Goal: Information Seeking & Learning: Compare options

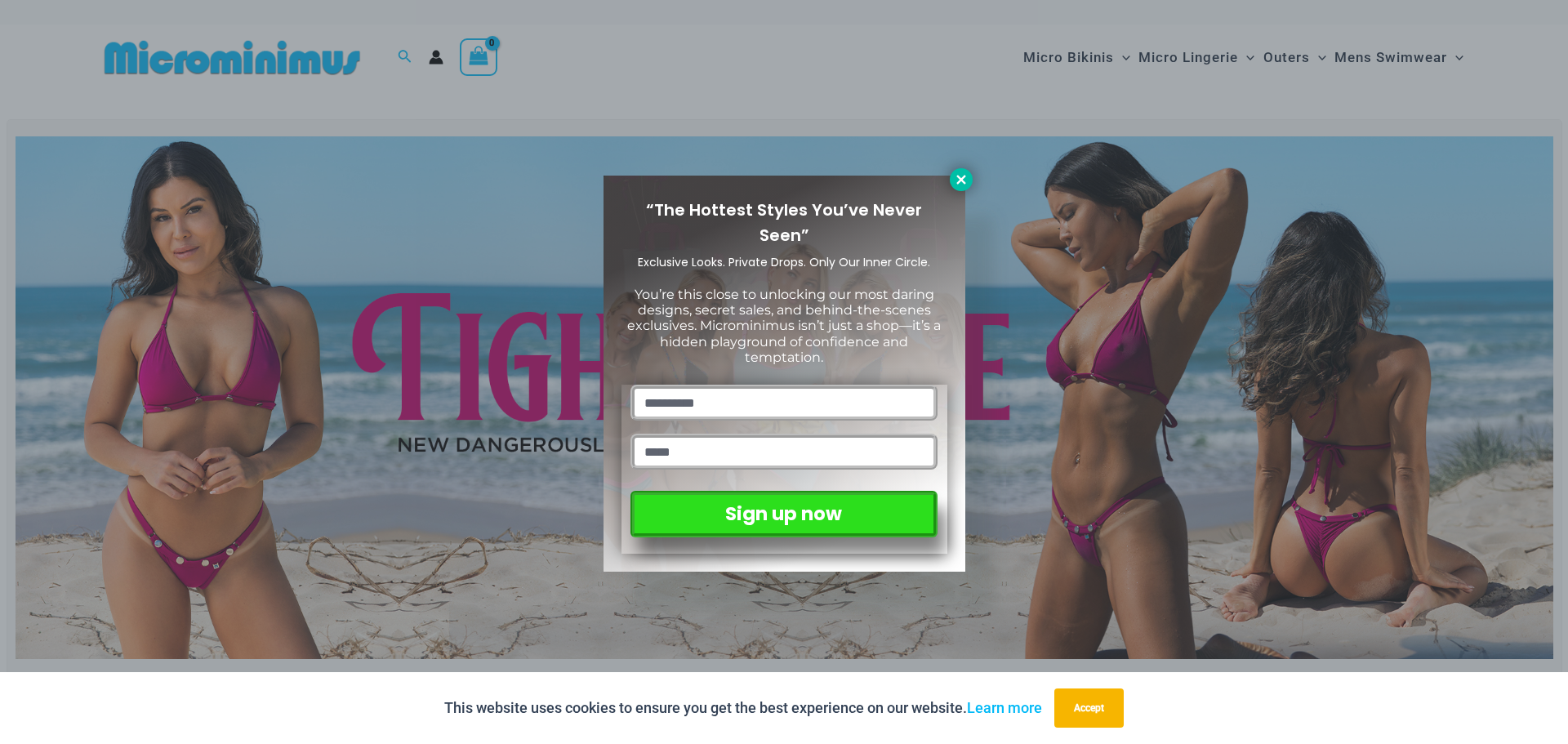
click at [962, 178] on icon at bounding box center [960, 179] width 9 height 9
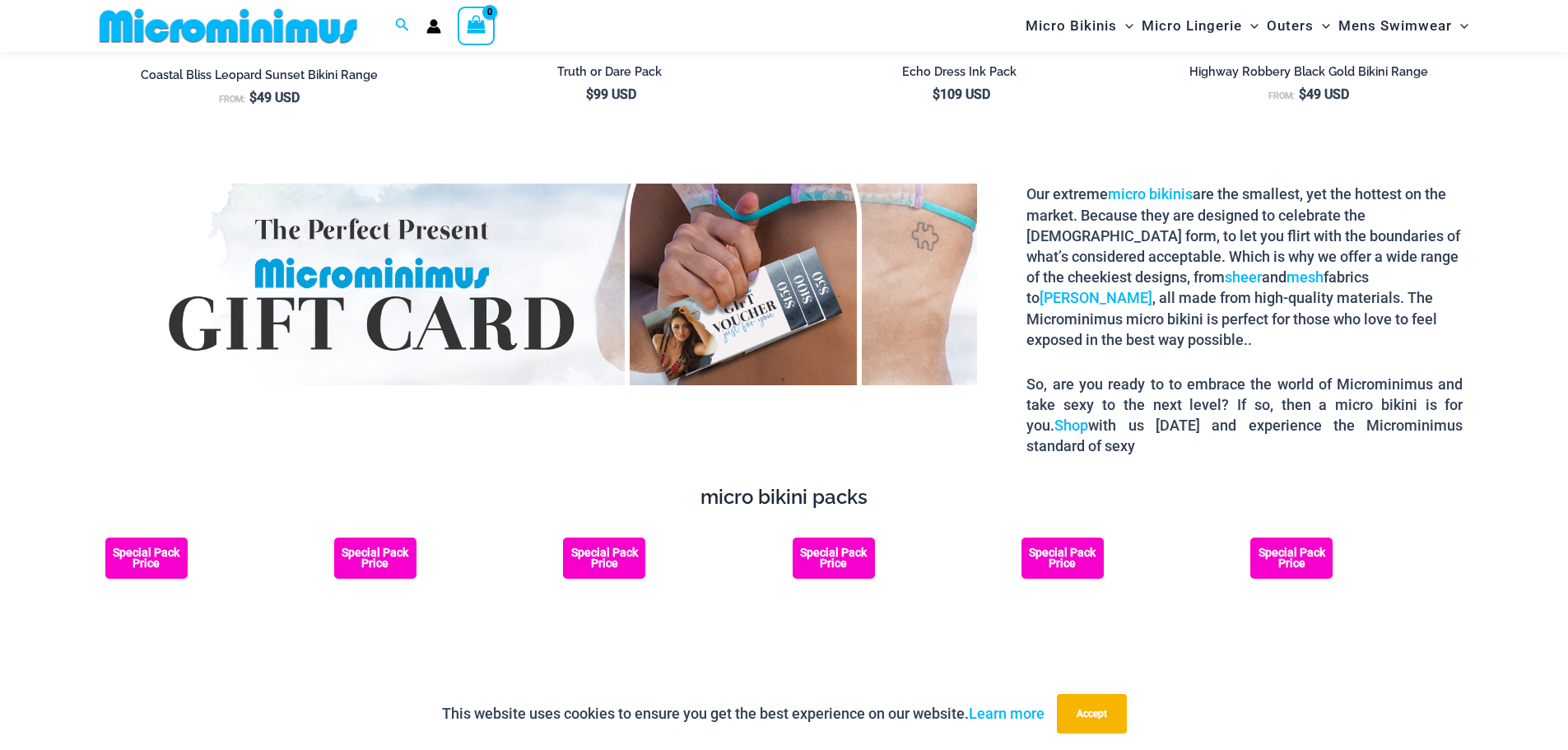
scroll to position [3058, 0]
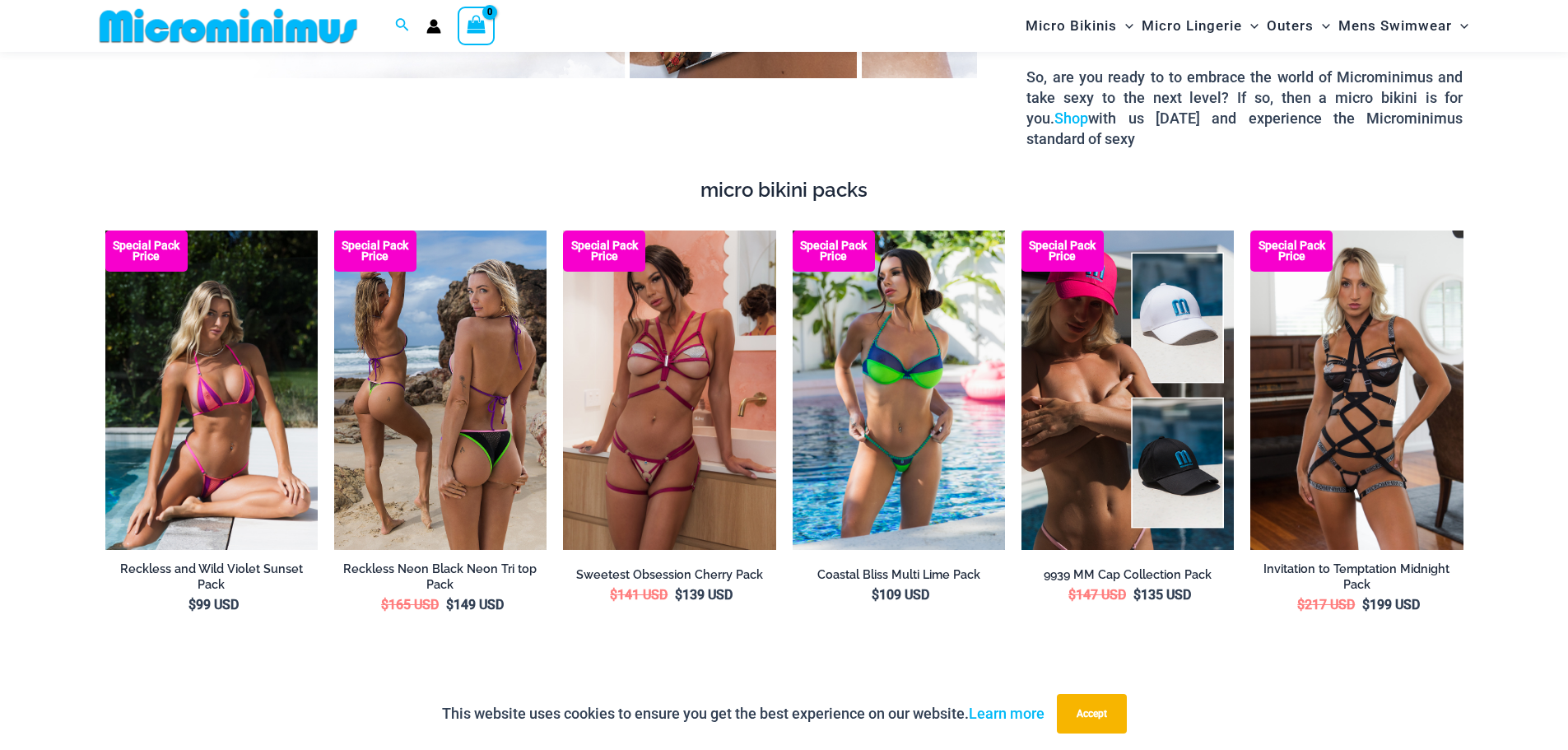
click at [427, 435] on img at bounding box center [440, 389] width 212 height 318
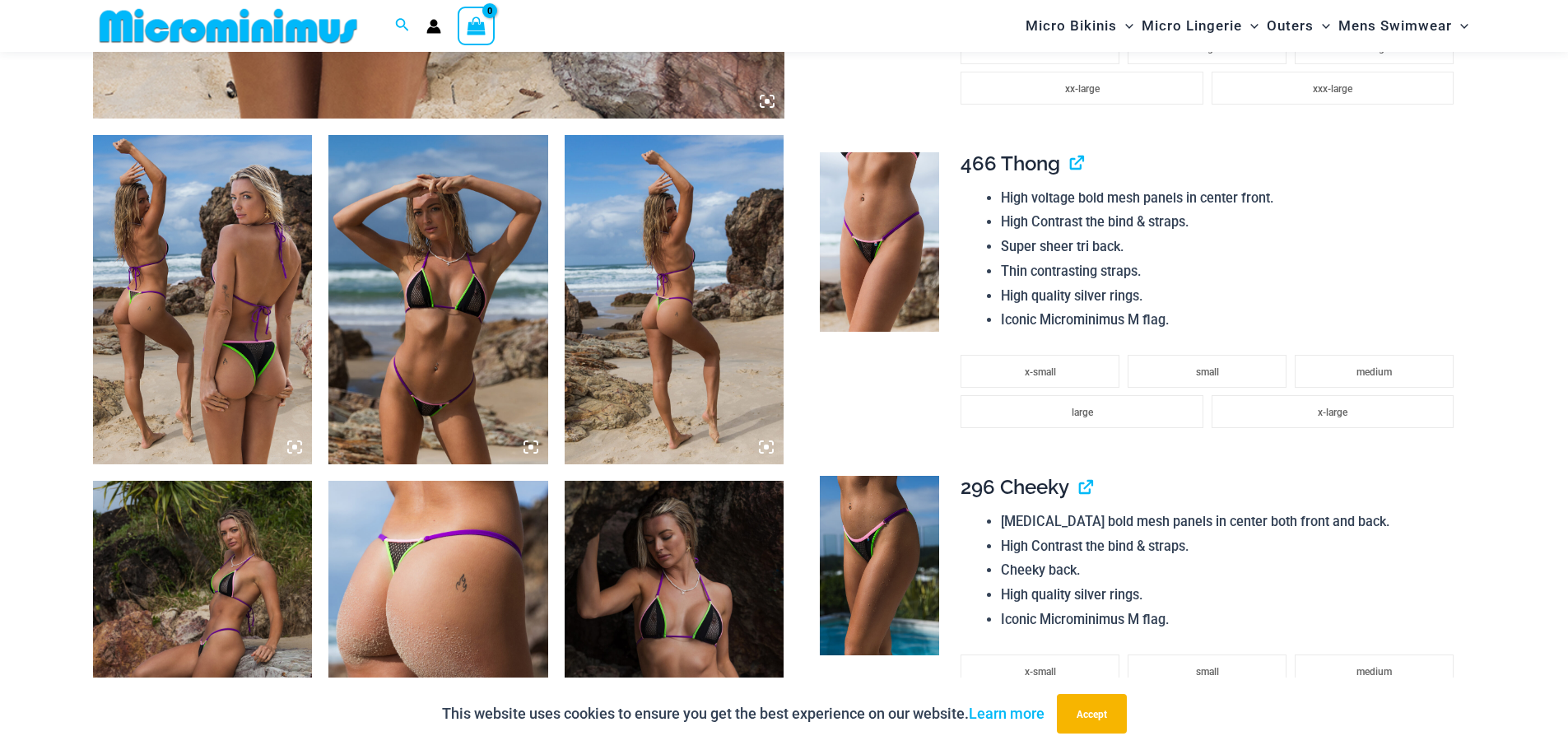
scroll to position [1082, 0]
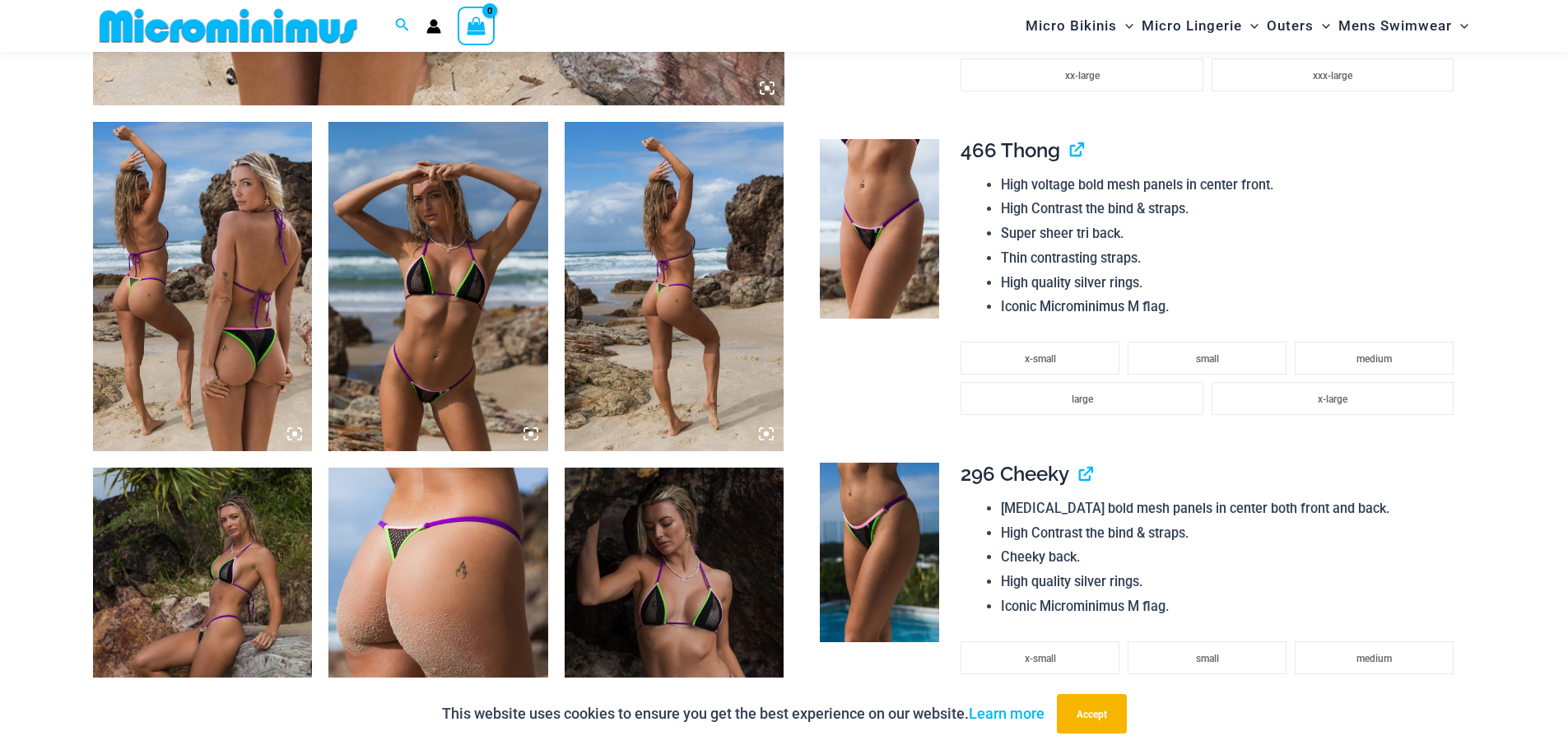
click at [403, 365] on img at bounding box center [438, 287] width 220 height 329
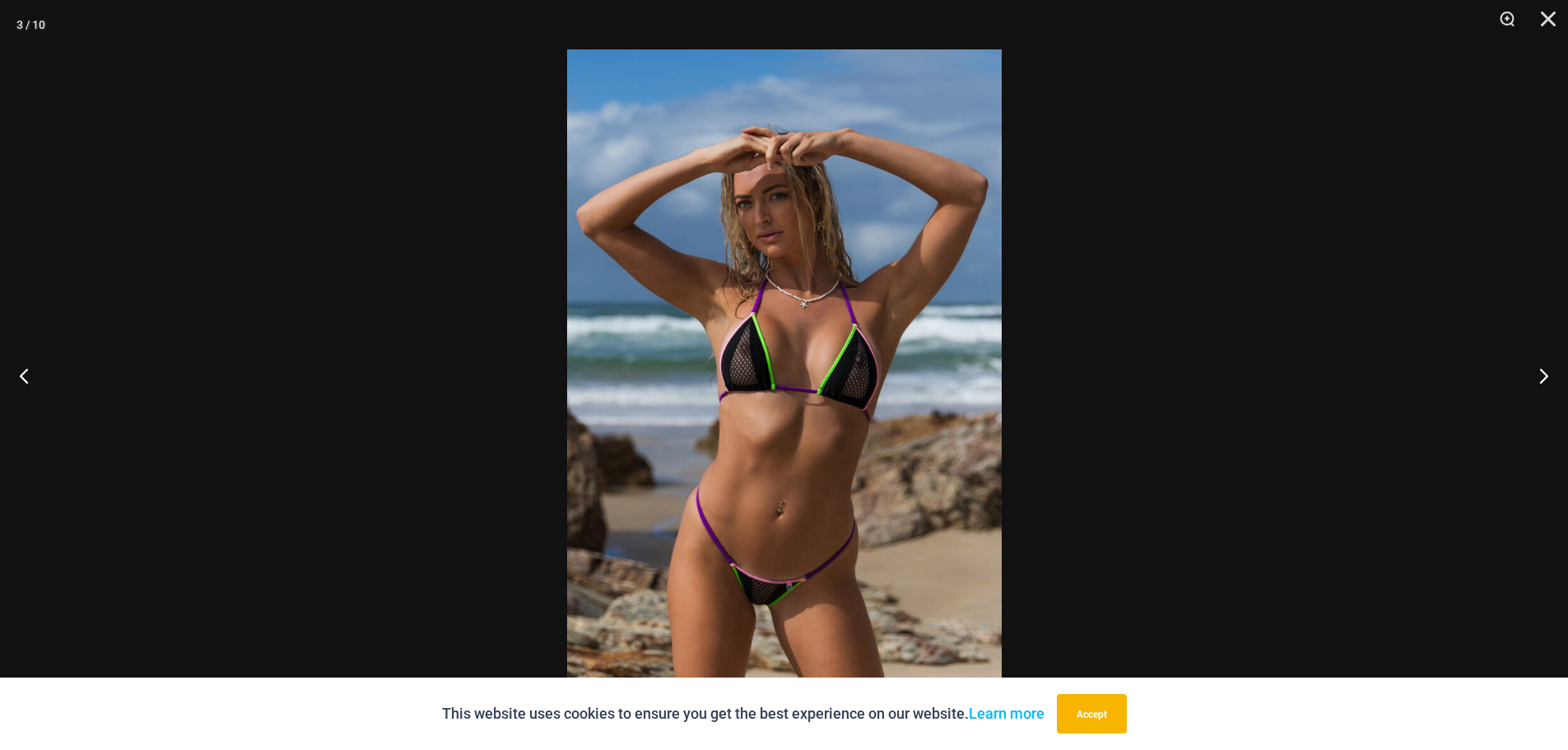
click at [791, 396] on img at bounding box center [784, 374] width 434 height 651
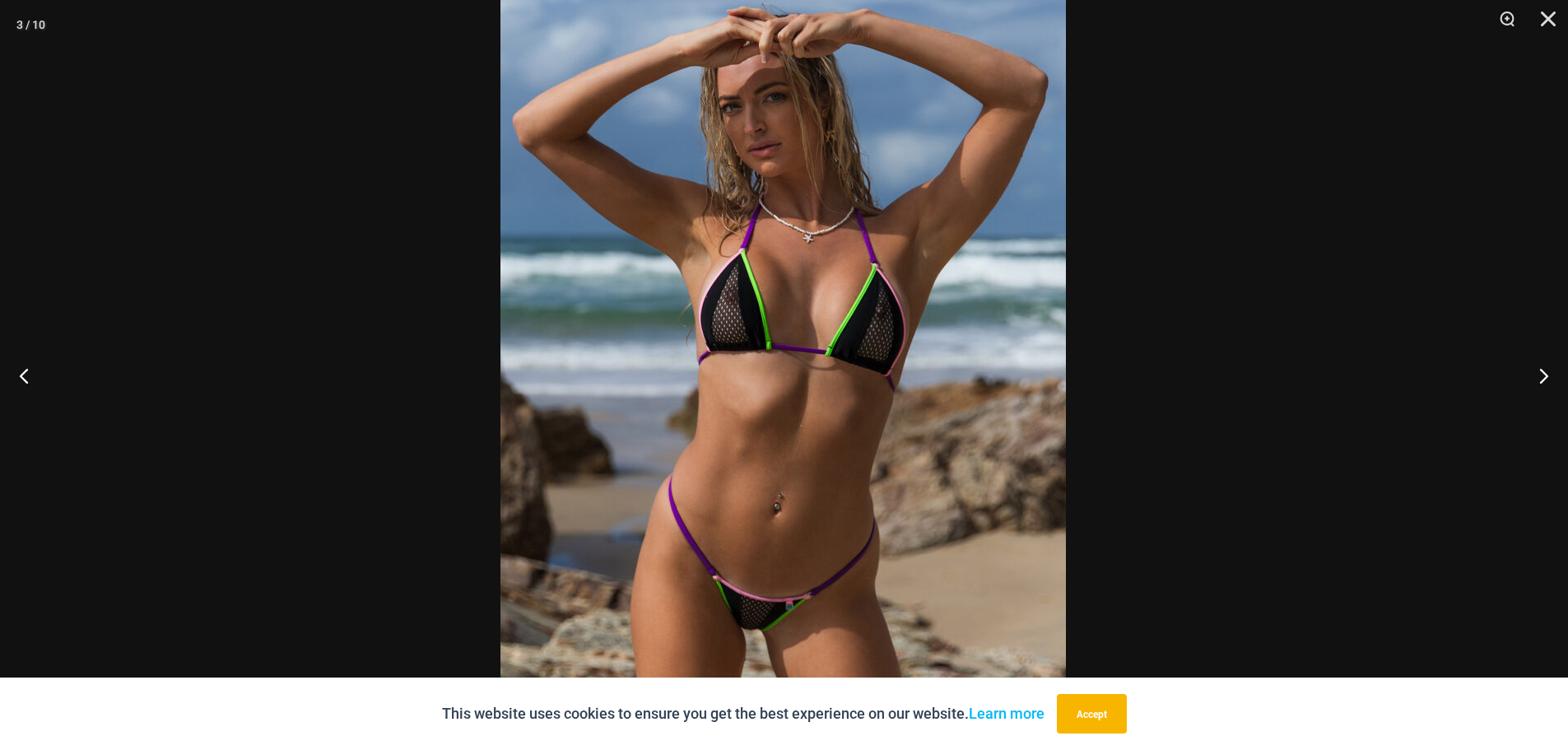
click at [821, 238] on img at bounding box center [783, 329] width 565 height 848
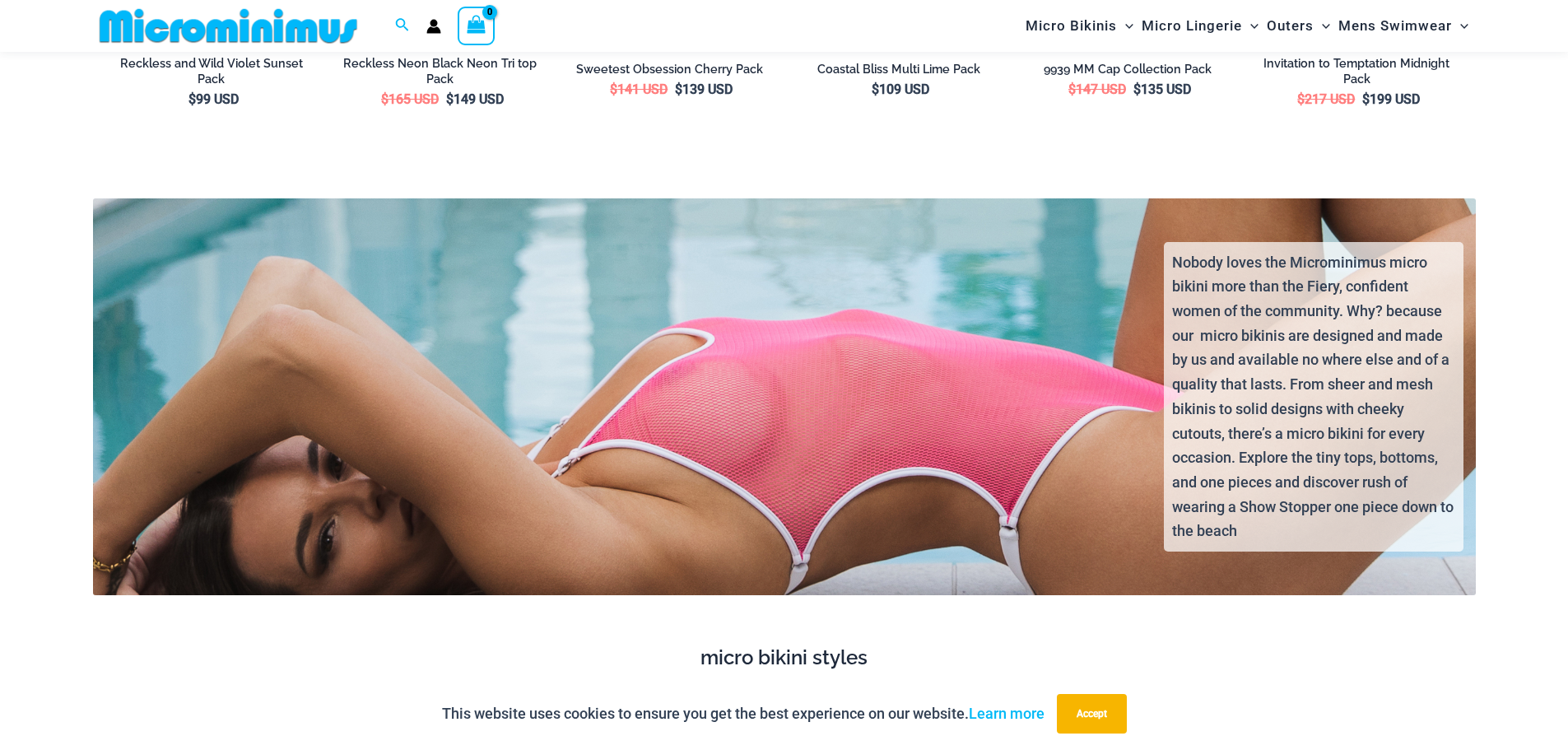
scroll to position [3716, 0]
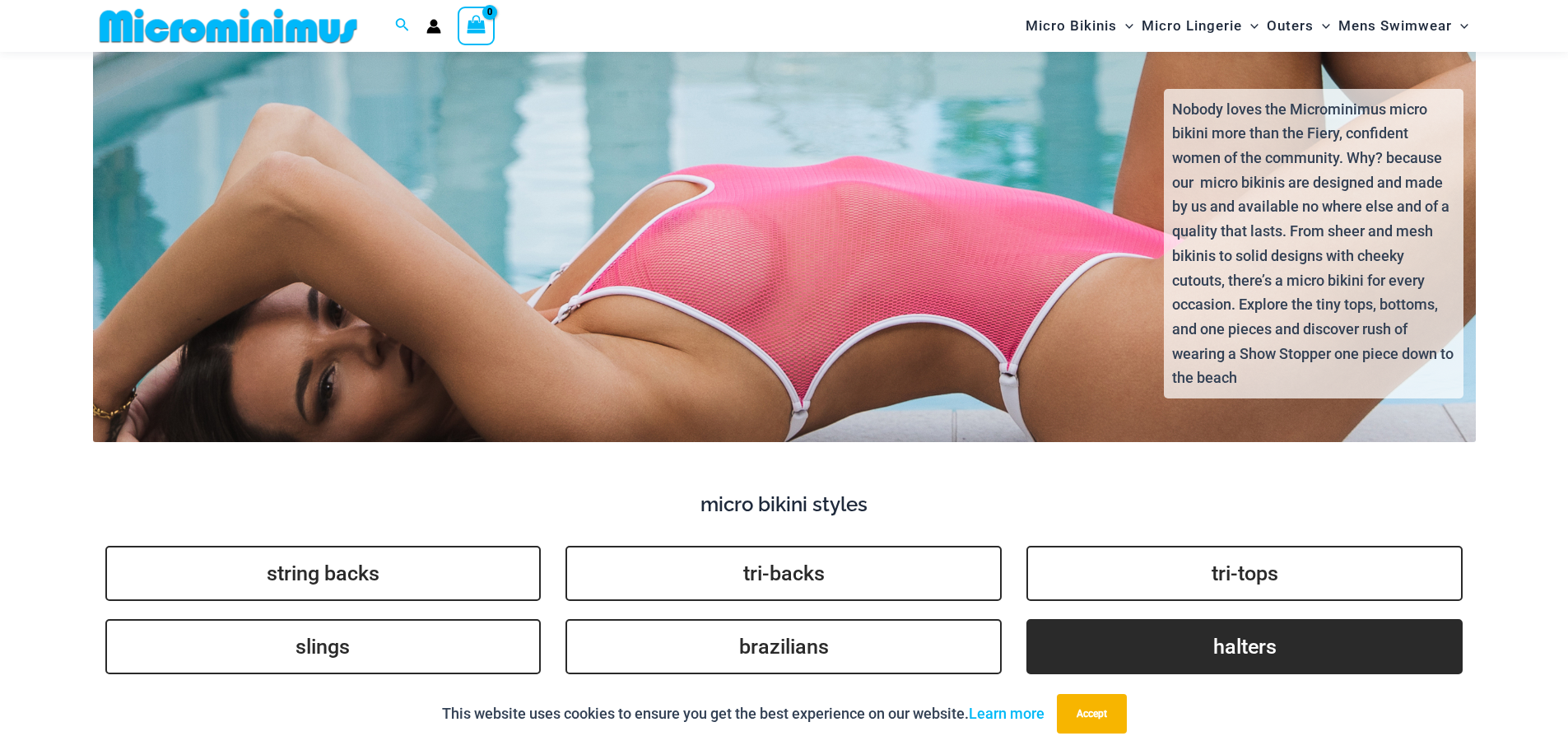
click at [1136, 619] on link "halters" at bounding box center [1245, 646] width 436 height 55
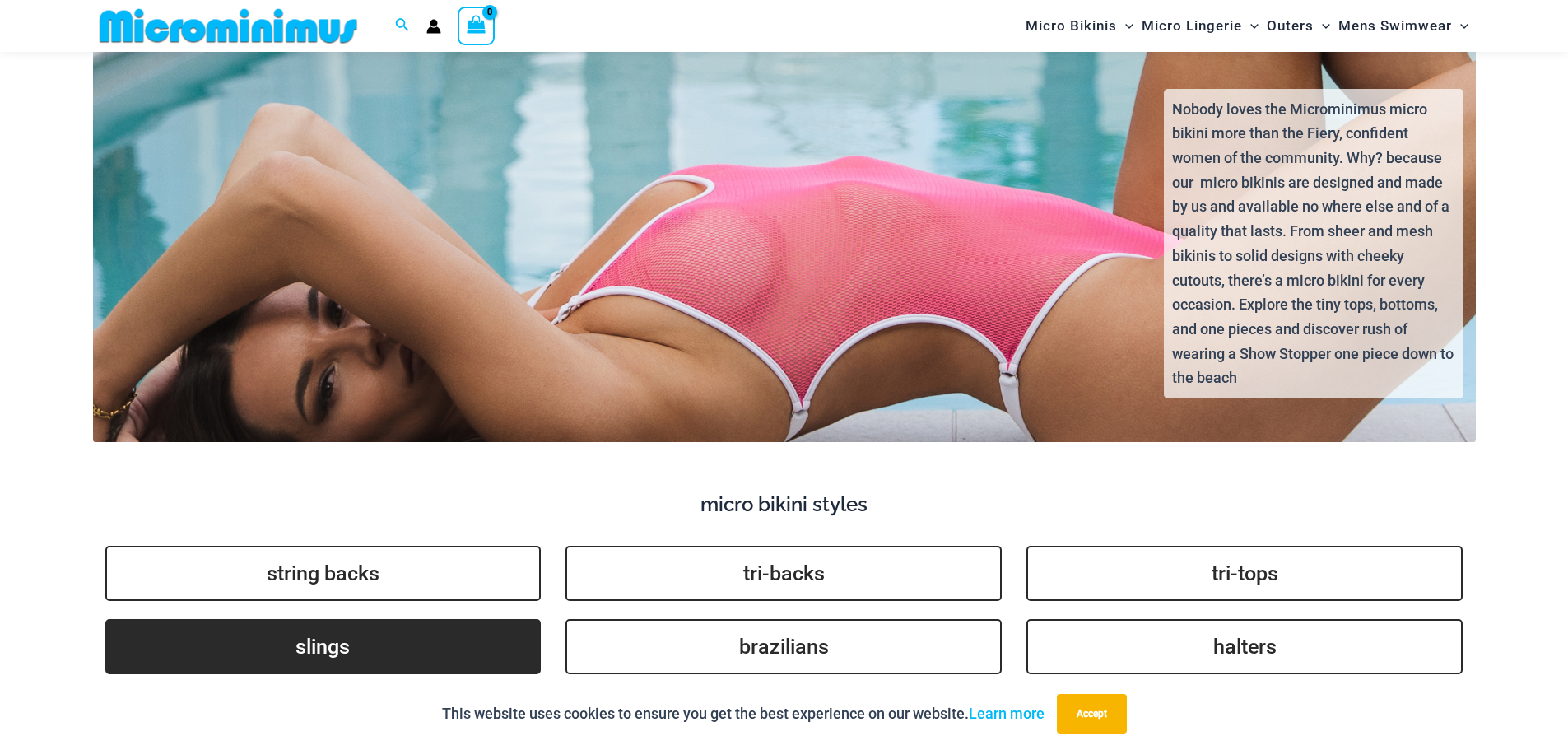
click at [323, 637] on link "slings" at bounding box center [323, 646] width 436 height 55
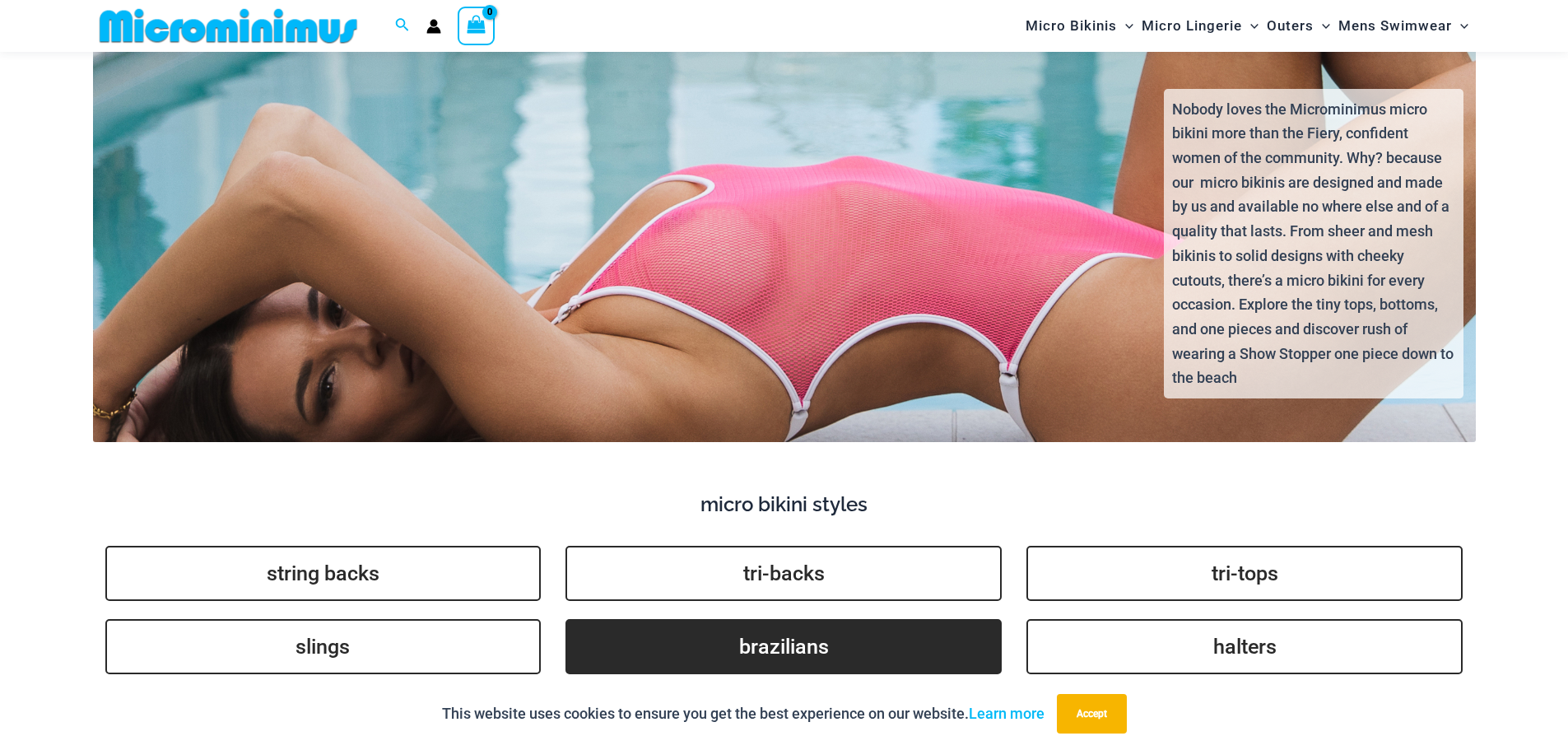
click at [658, 630] on link "brazilians" at bounding box center [783, 646] width 436 height 55
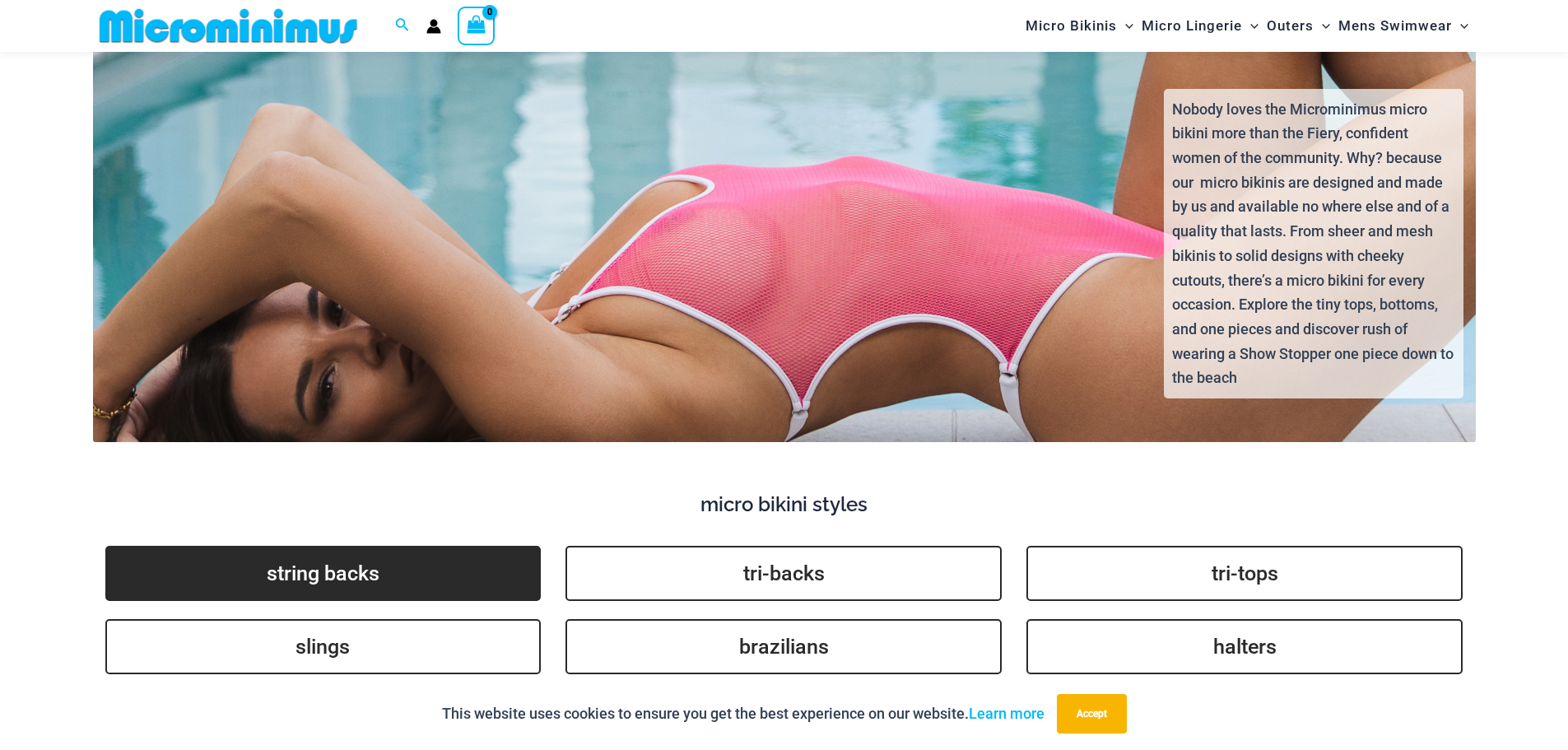
click at [438, 547] on link "string backs" at bounding box center [323, 573] width 436 height 55
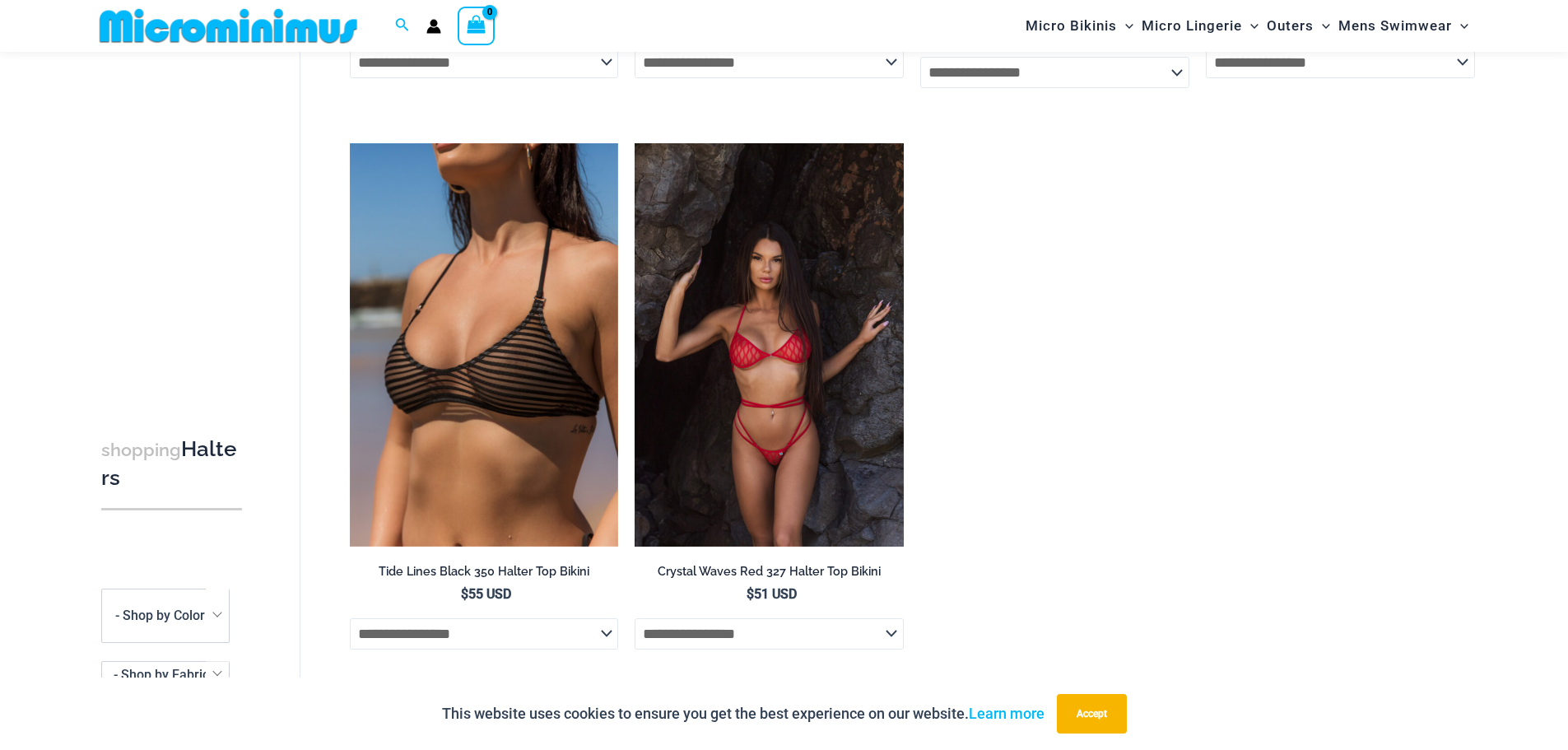
scroll to position [643, 0]
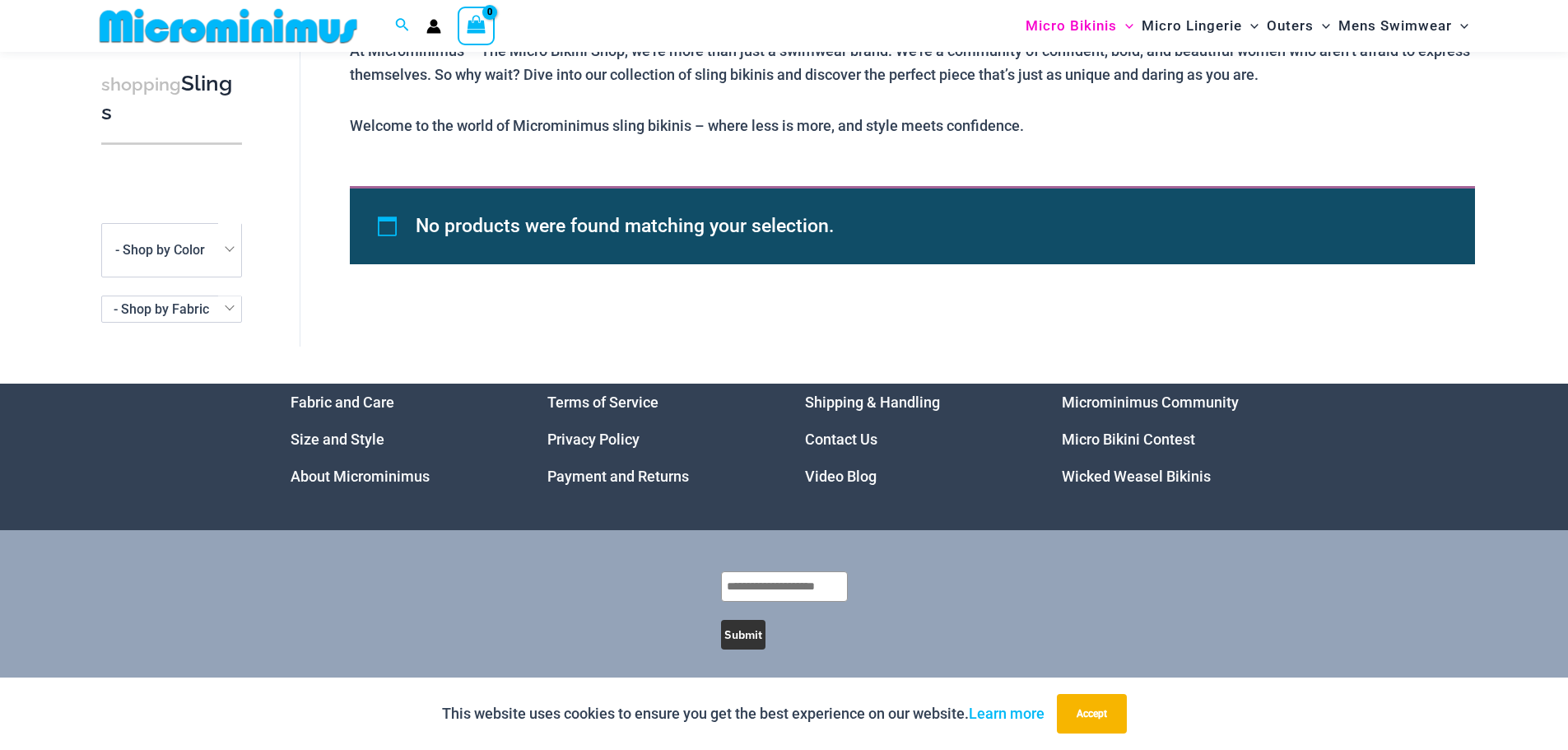
scroll to position [825, 0]
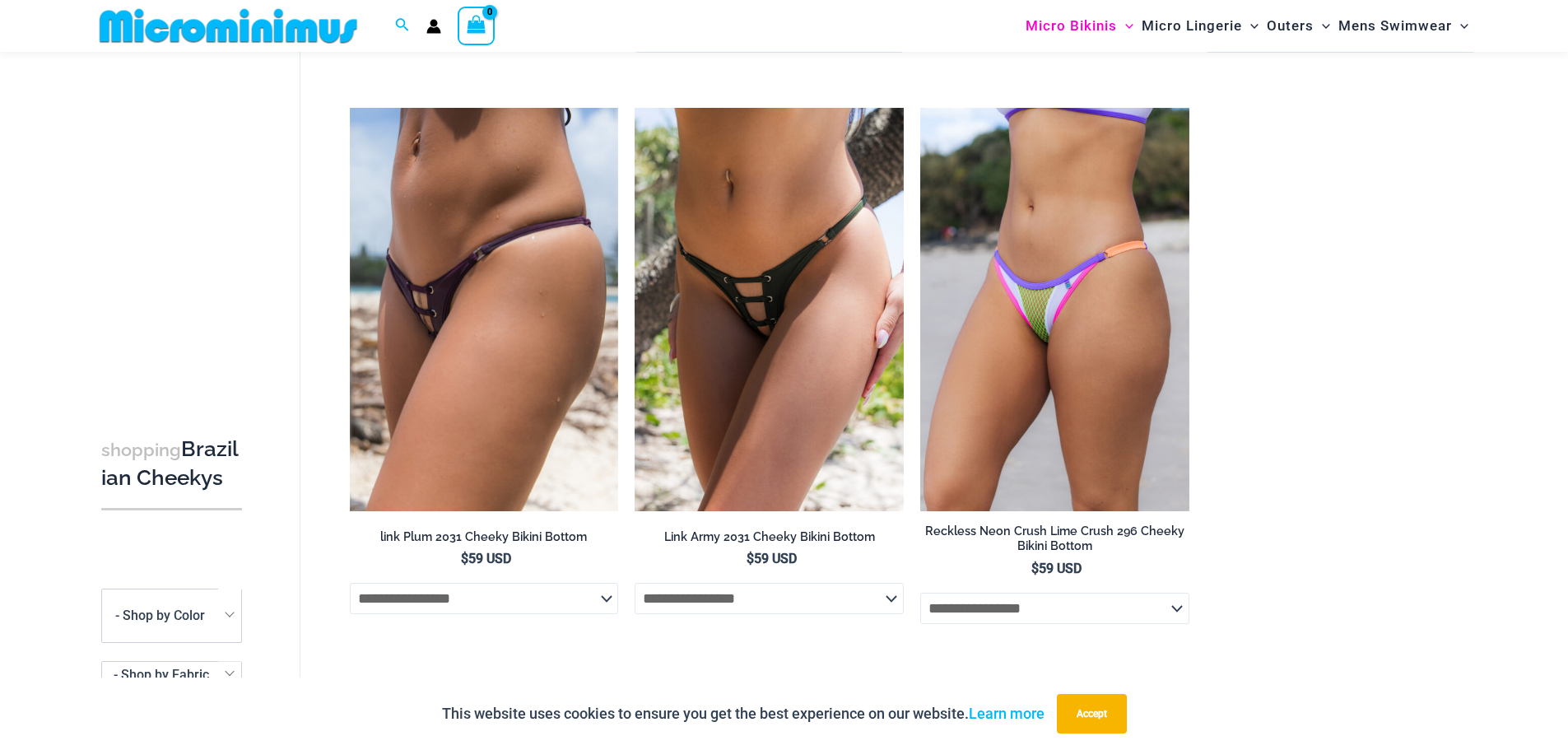
scroll to position [645, 0]
